Goal: Complete application form

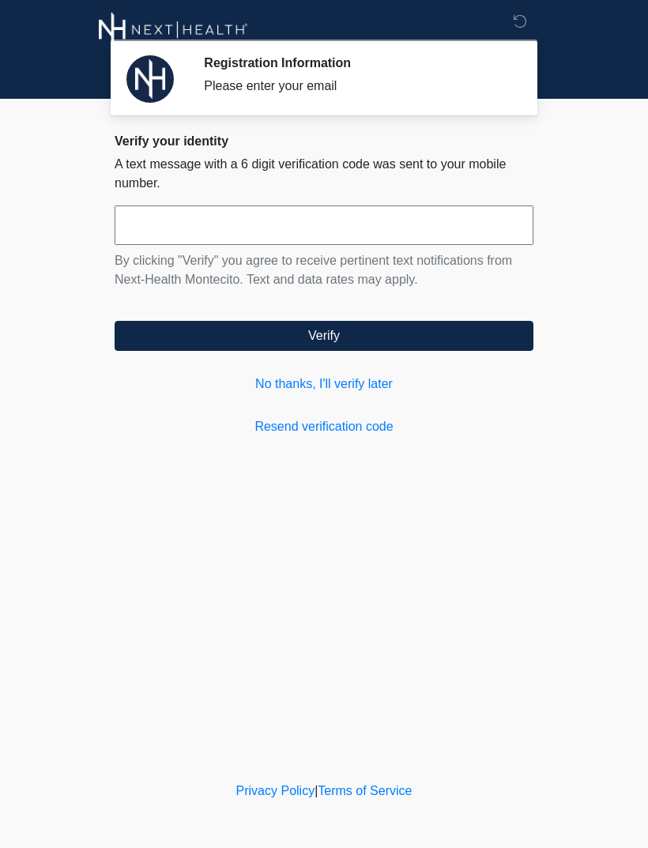
click at [344, 381] on link "No thanks, I'll verify later" at bounding box center [324, 384] width 419 height 19
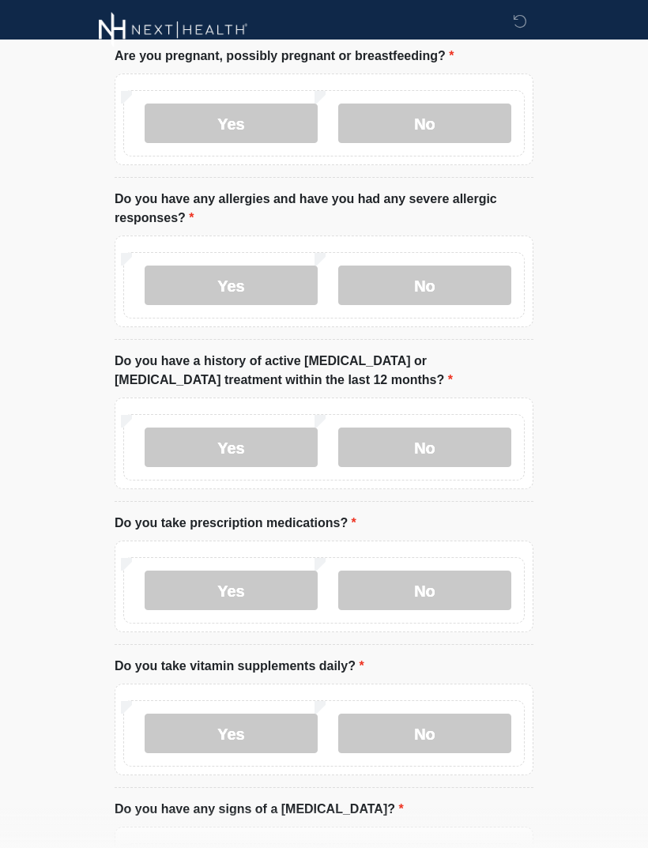
scroll to position [93, 0]
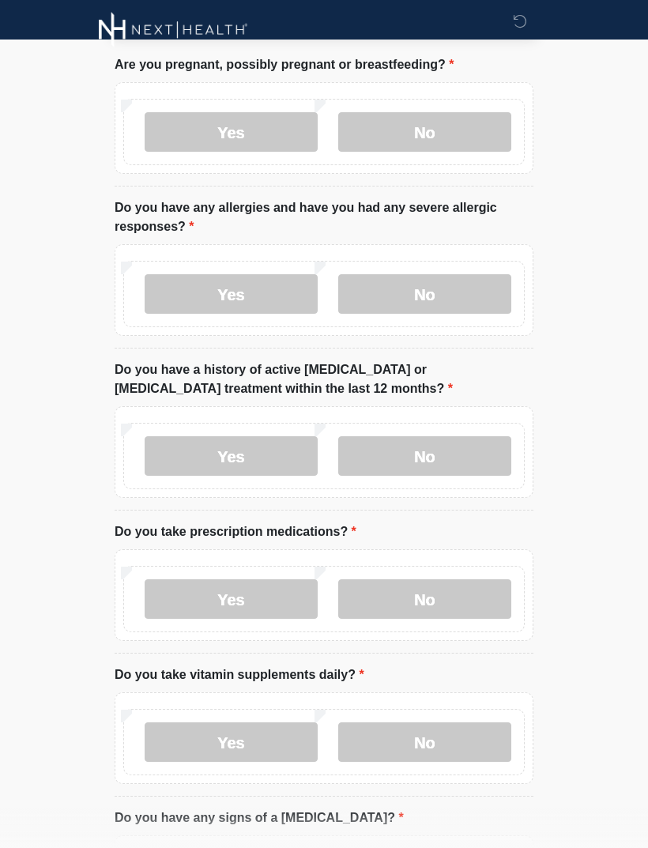
click at [439, 151] on label "No" at bounding box center [424, 132] width 173 height 40
click at [445, 293] on label "No" at bounding box center [424, 294] width 173 height 40
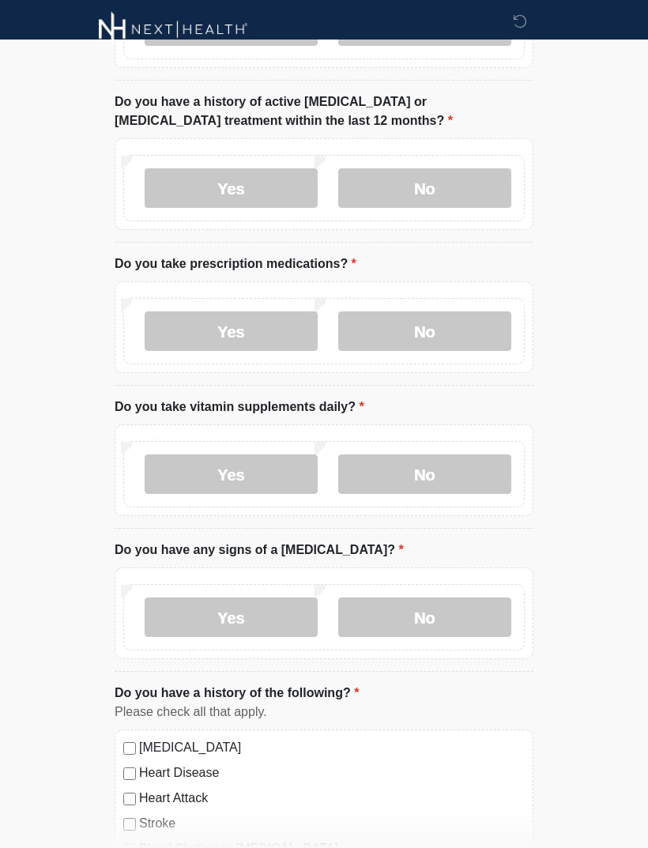
scroll to position [361, 0]
click at [475, 205] on label "No" at bounding box center [424, 188] width 173 height 40
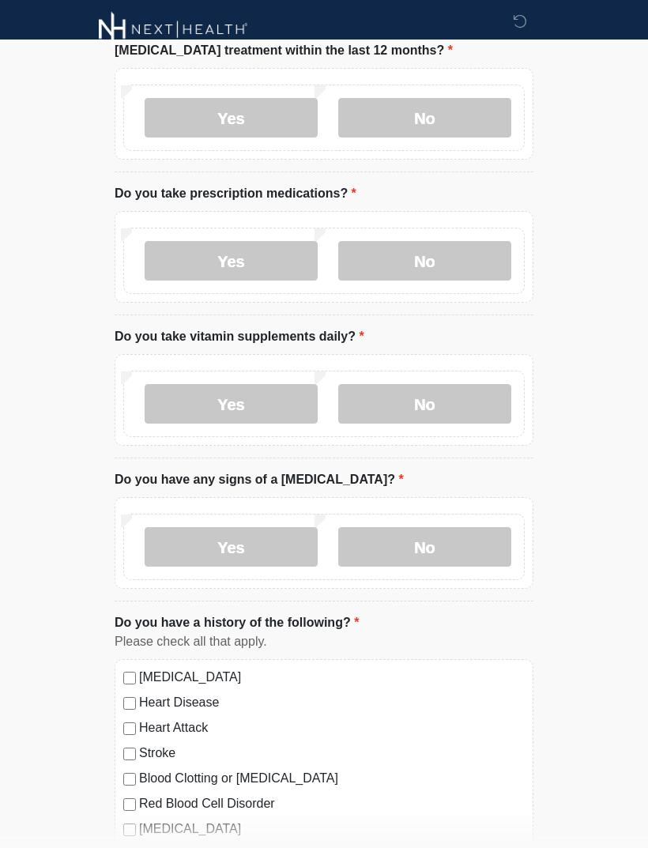
scroll to position [435, 0]
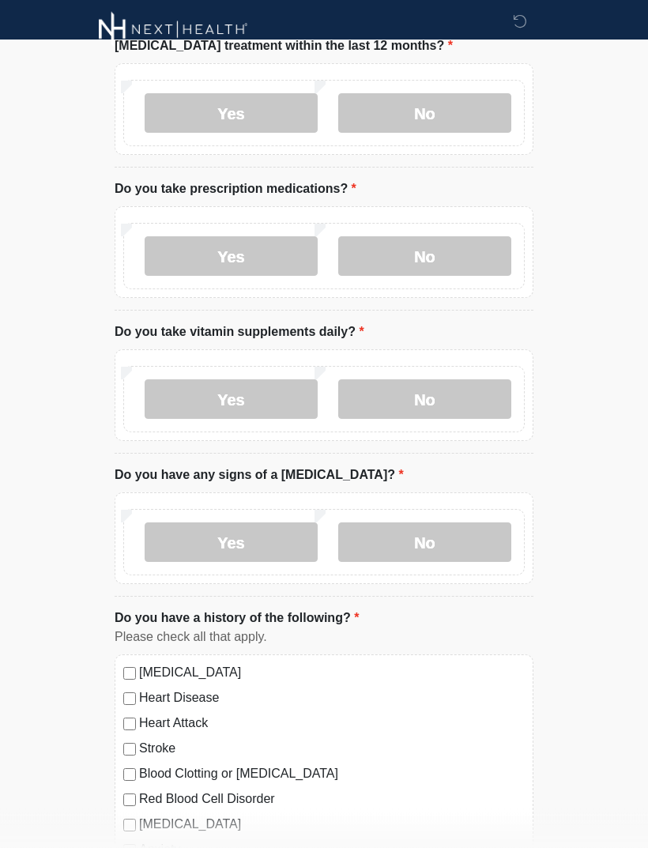
click at [267, 264] on label "Yes" at bounding box center [231, 257] width 173 height 40
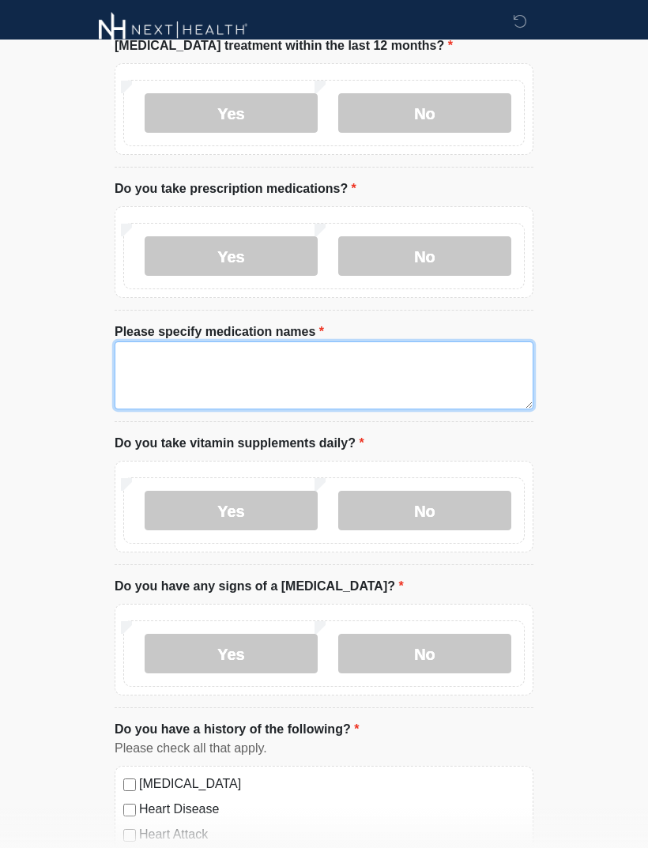
click at [386, 373] on textarea "Please specify medication names" at bounding box center [324, 375] width 419 height 68
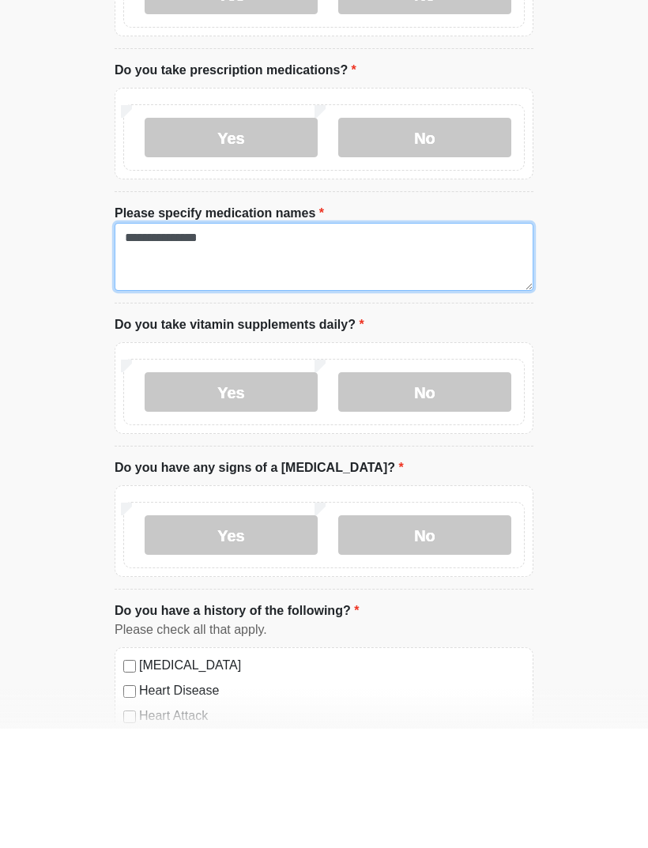
type textarea "**********"
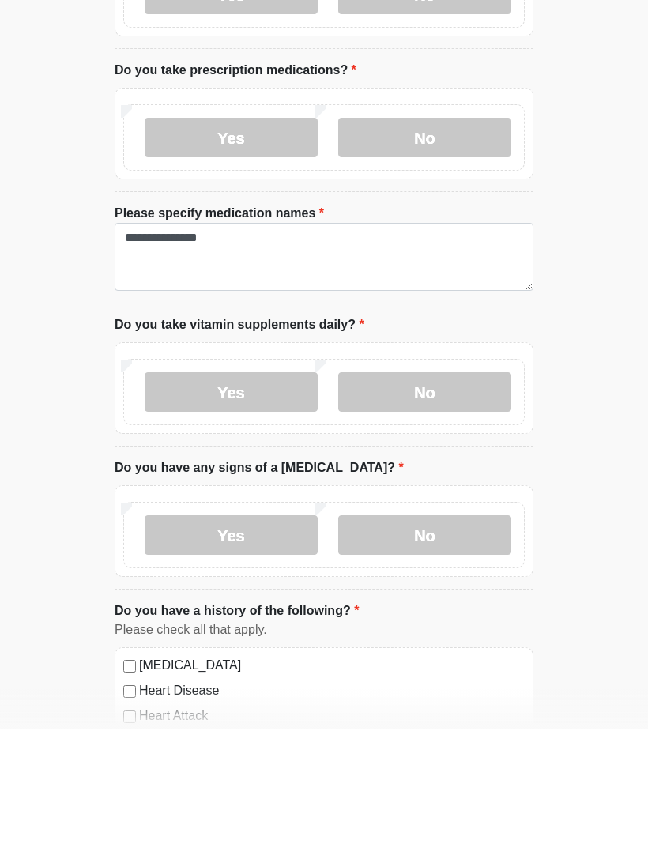
click at [272, 492] on label "Yes" at bounding box center [231, 512] width 173 height 40
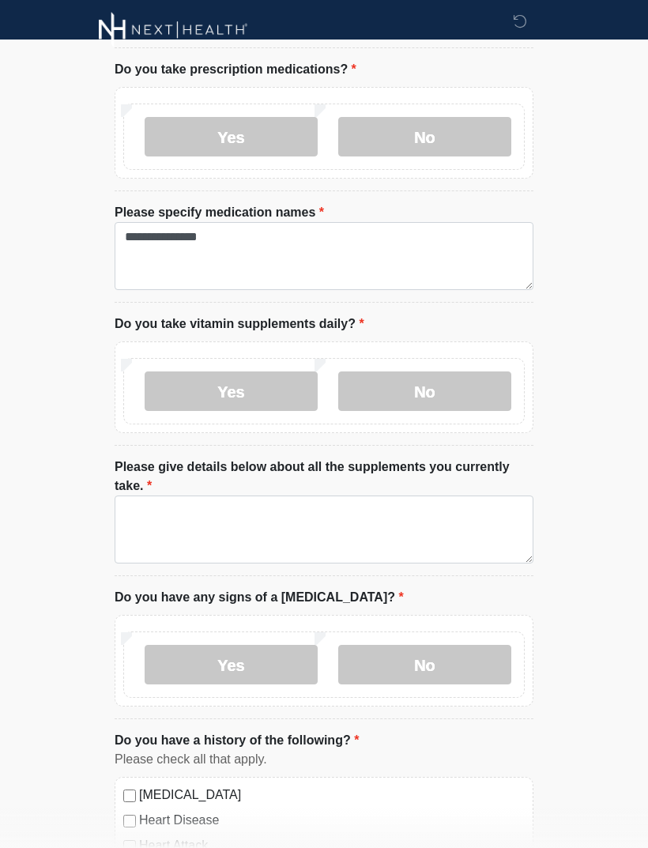
click at [346, 525] on textarea "Please give details below about all the supplements you currently take." at bounding box center [324, 529] width 419 height 68
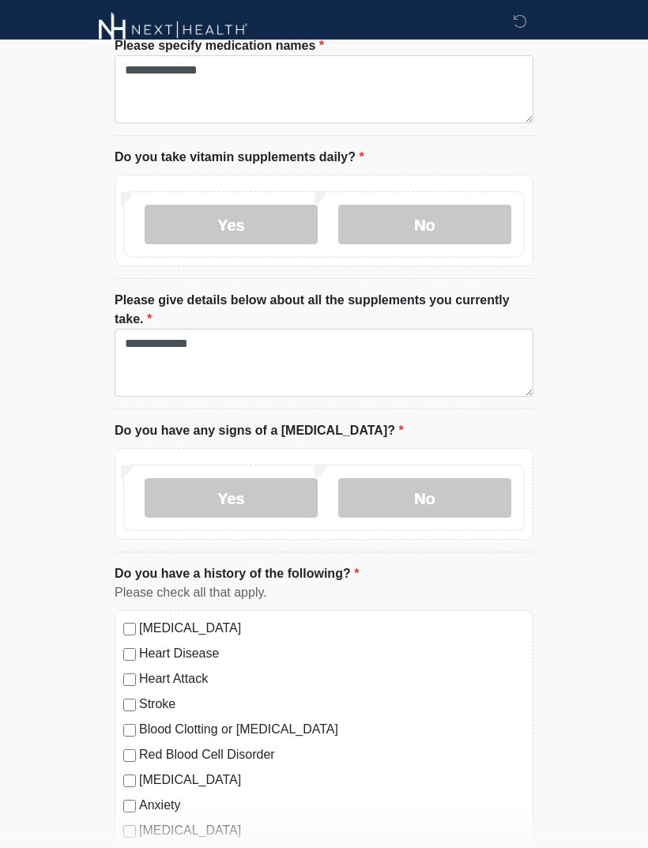
scroll to position [814, 0]
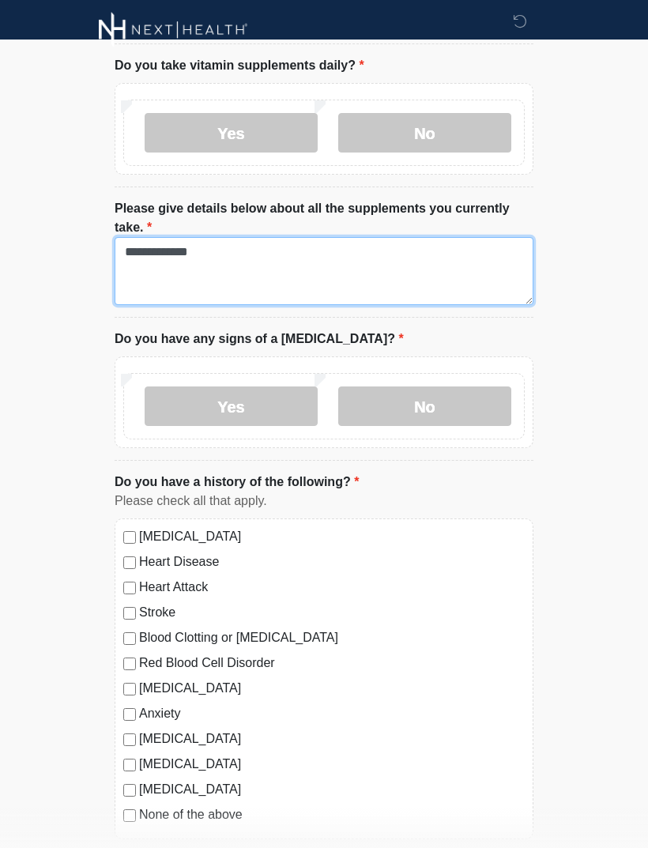
type textarea "**********"
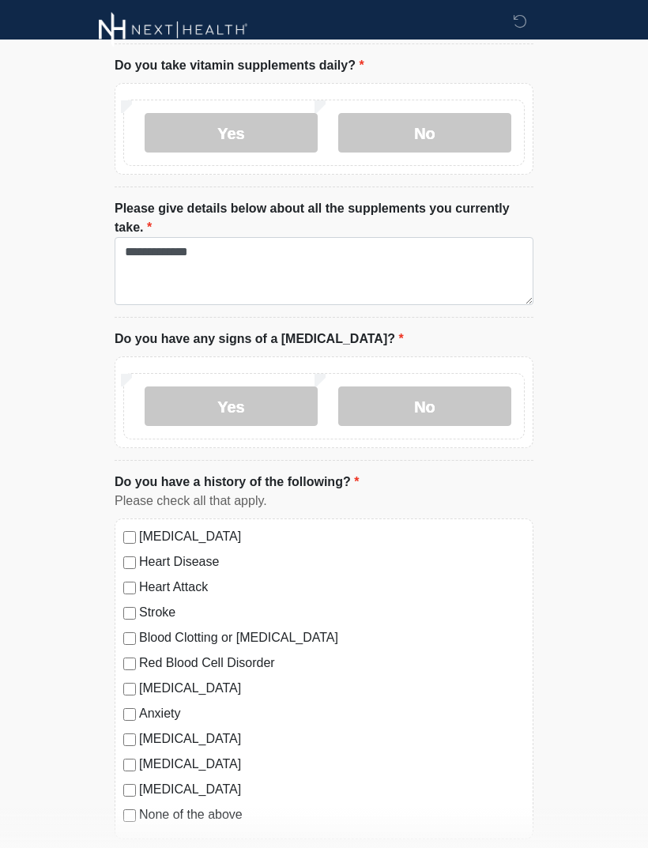
click at [471, 415] on label "No" at bounding box center [424, 406] width 173 height 40
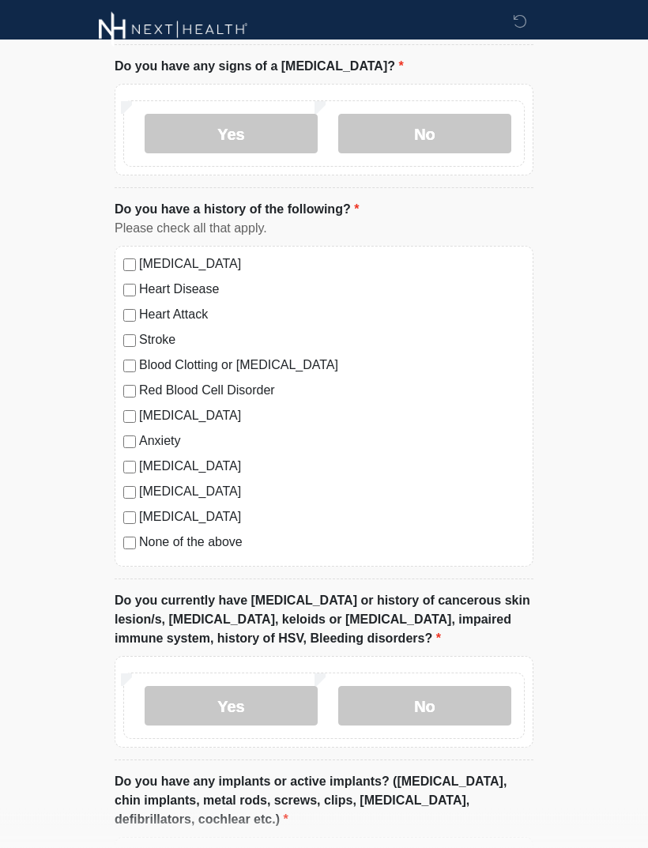
scroll to position [1091, 0]
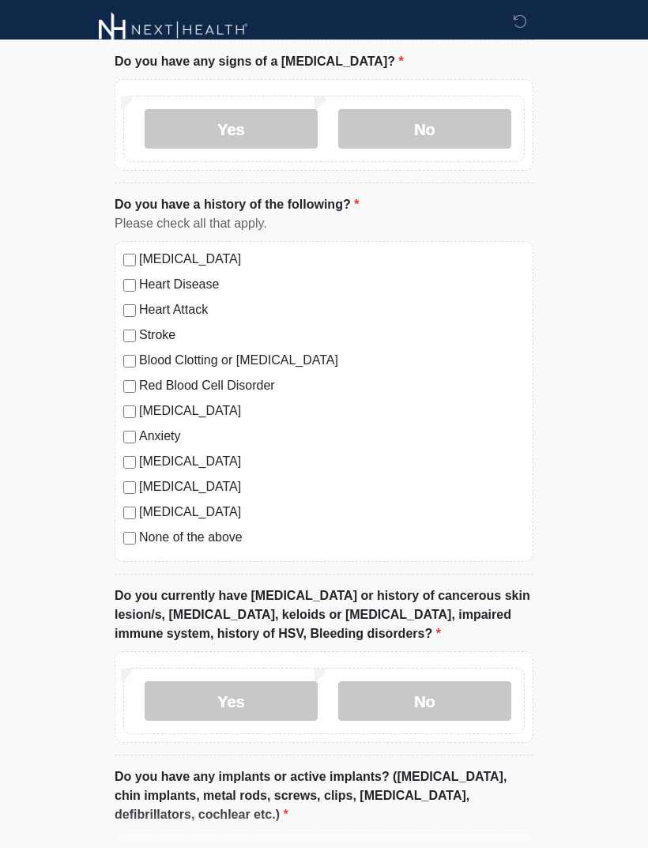
click at [208, 536] on label "None of the above" at bounding box center [332, 537] width 386 height 19
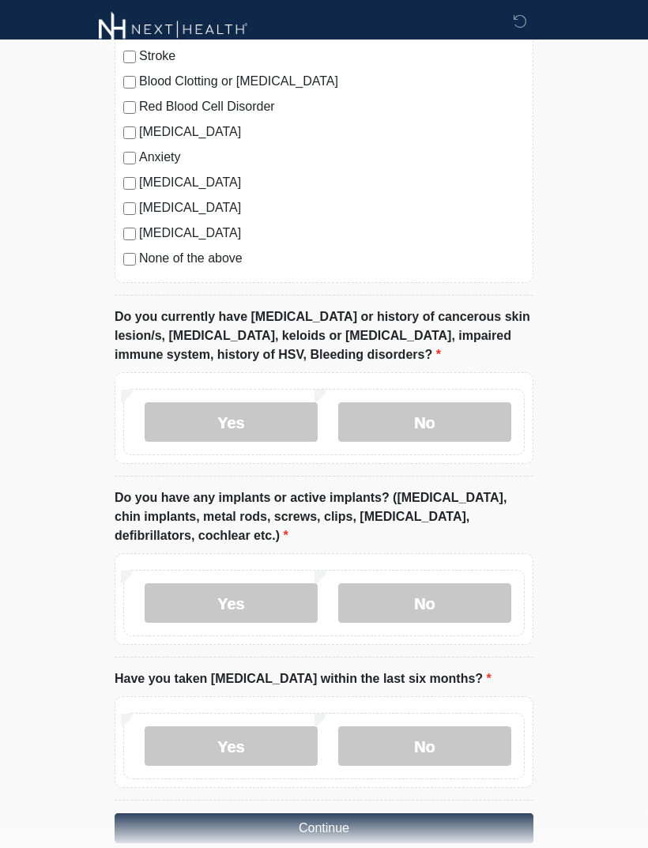
scroll to position [1396, 0]
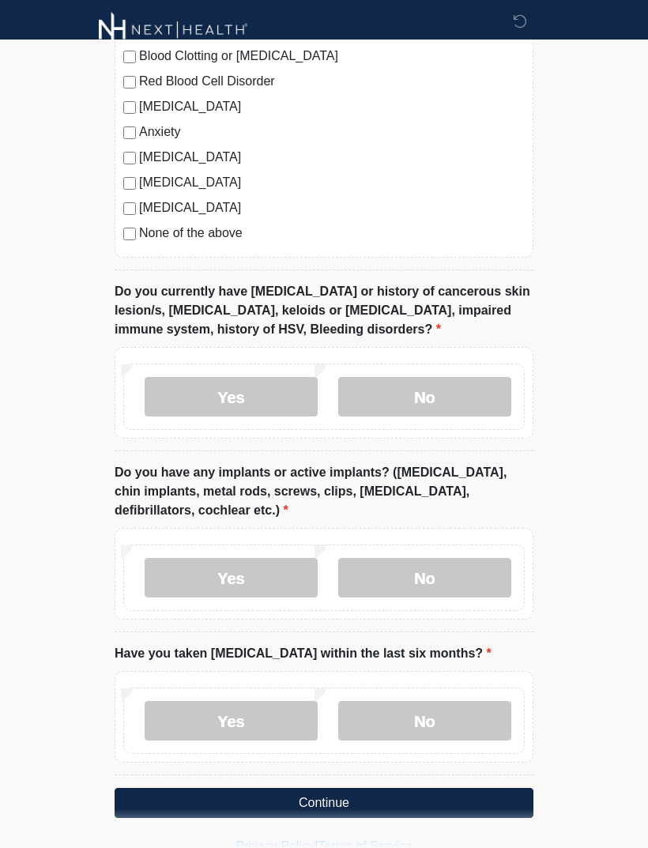
click at [473, 390] on label "No" at bounding box center [424, 397] width 173 height 40
click at [459, 575] on label "No" at bounding box center [424, 578] width 173 height 40
click at [430, 714] on label "No" at bounding box center [424, 721] width 173 height 40
click at [441, 804] on button "Continue" at bounding box center [324, 803] width 419 height 30
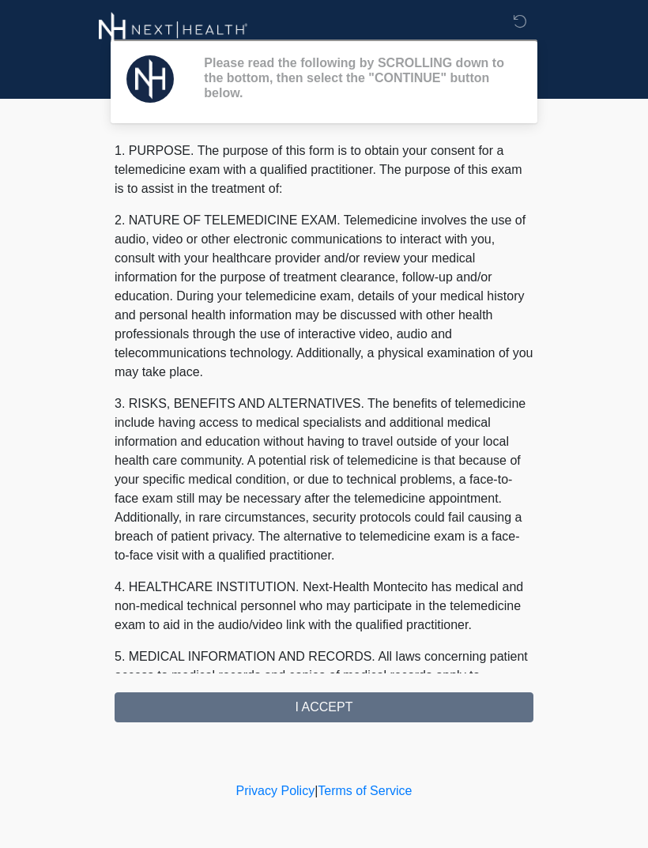
scroll to position [0, 0]
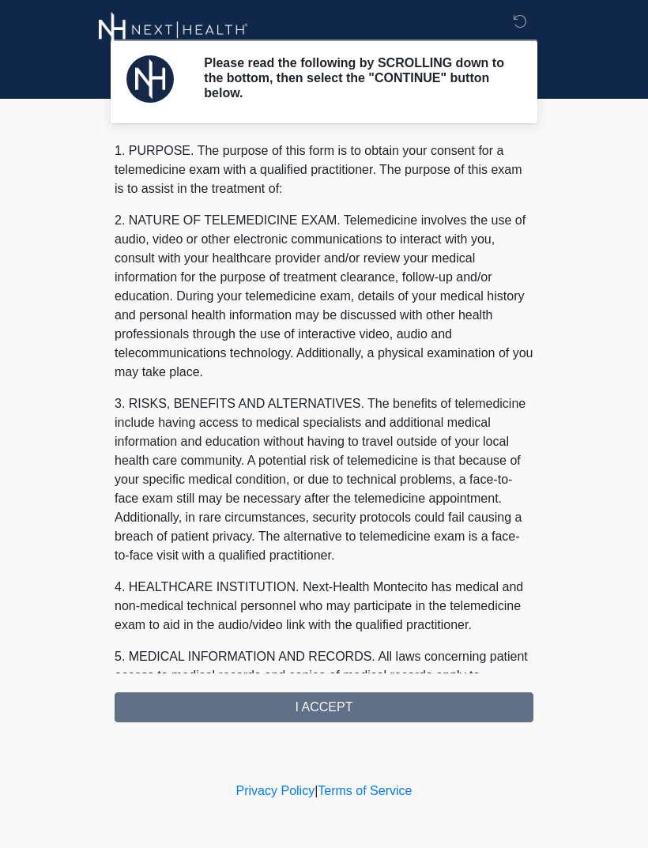
click at [374, 708] on div "1. PURPOSE. The purpose of this form is to obtain your consent for a telemedici…" at bounding box center [324, 431] width 419 height 581
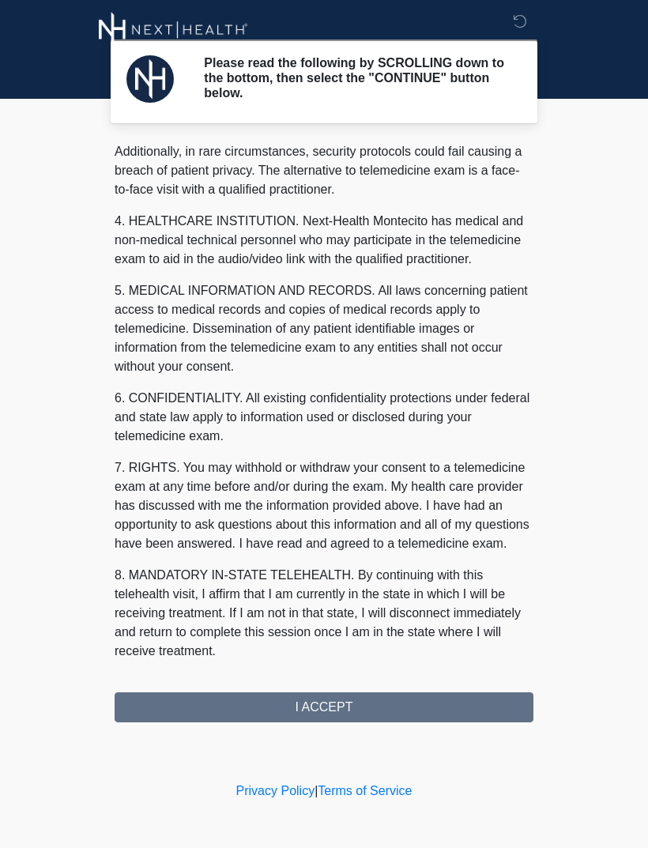
click at [434, 700] on div "1. PURPOSE. The purpose of this form is to obtain your consent for a telemedici…" at bounding box center [324, 431] width 419 height 581
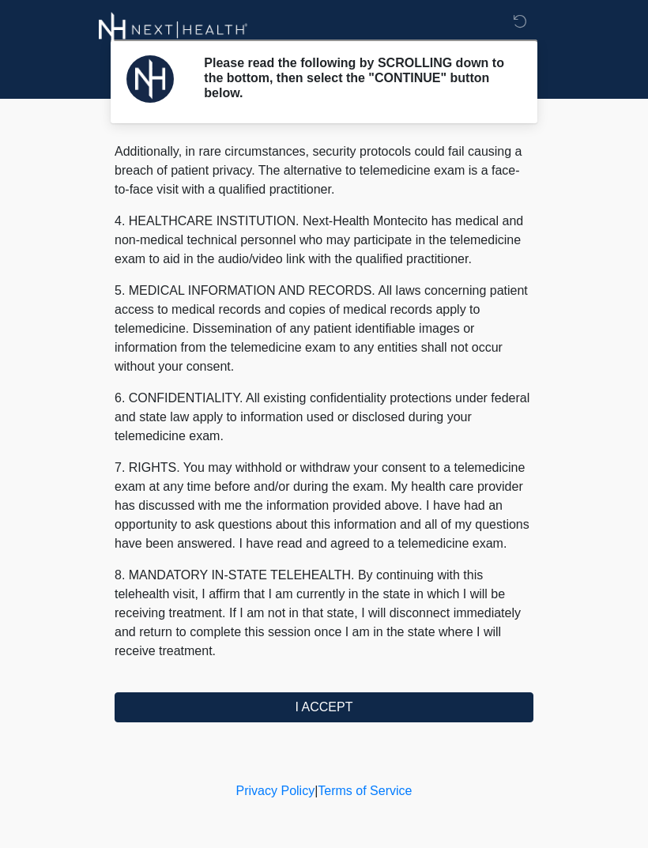
click at [436, 708] on button "I ACCEPT" at bounding box center [324, 707] width 419 height 30
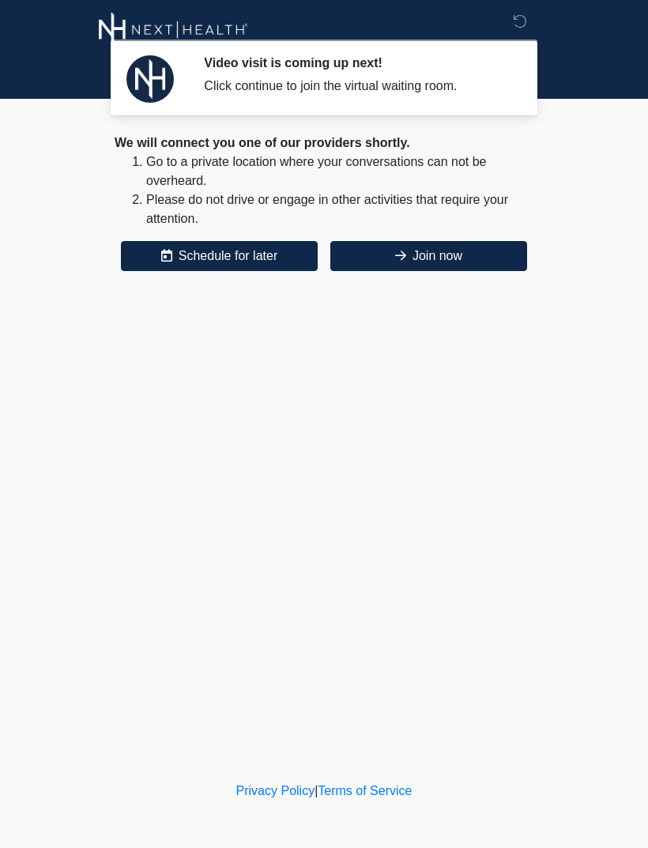
click at [455, 262] on button "Join now" at bounding box center [428, 256] width 197 height 30
